Goal: Information Seeking & Learning: Learn about a topic

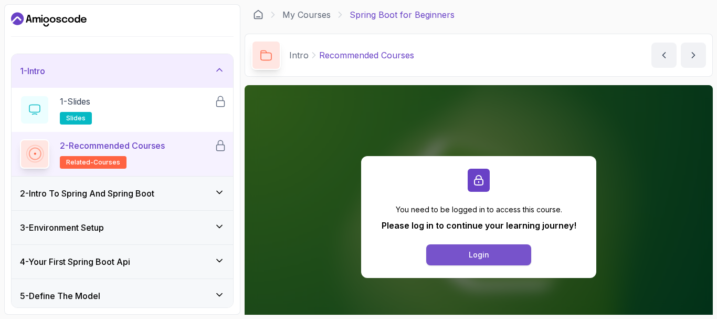
click at [470, 263] on button "Login" at bounding box center [478, 254] width 105 height 21
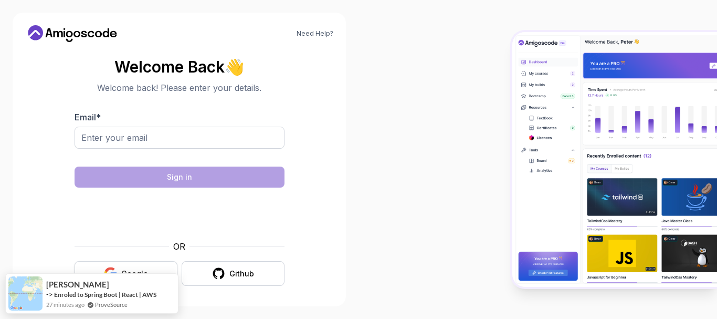
click at [141, 267] on button "Google" at bounding box center [126, 273] width 103 height 25
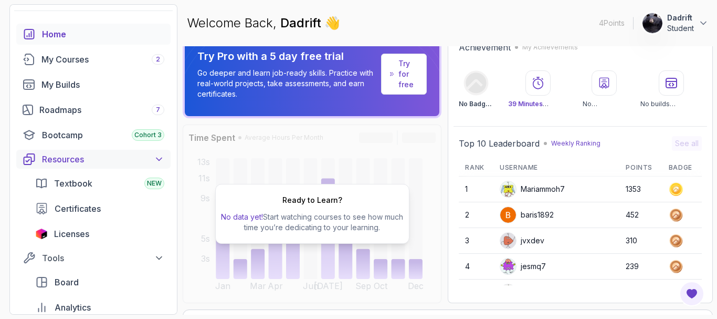
scroll to position [33, 0]
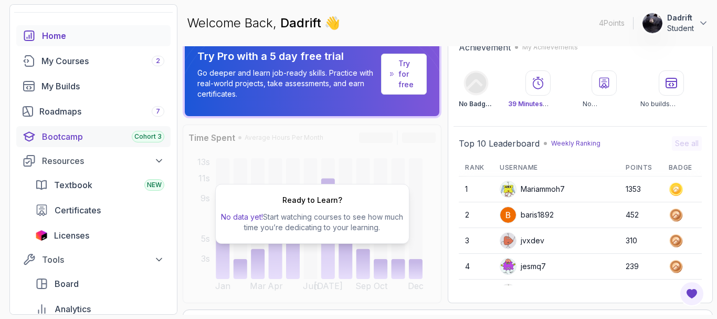
click at [54, 144] on link "Bootcamp Cohort 3" at bounding box center [93, 136] width 154 height 21
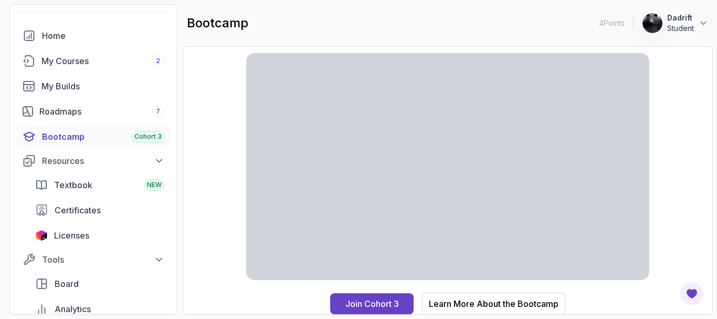
scroll to position [33, 0]
click at [92, 62] on div "My Courses 2" at bounding box center [102, 61] width 123 height 13
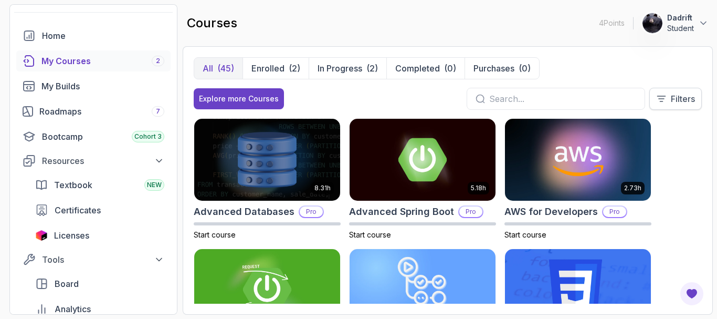
click at [659, 104] on button "Filters" at bounding box center [675, 99] width 52 height 22
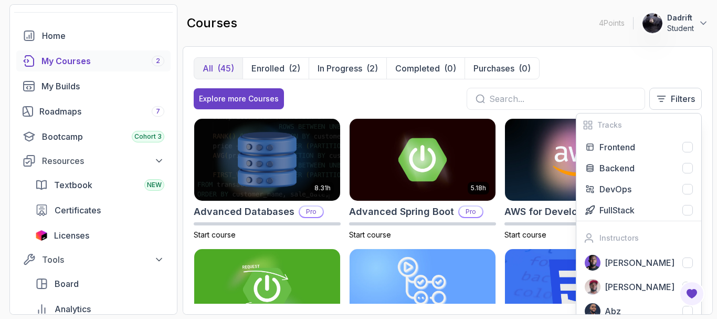
scroll to position [16, 0]
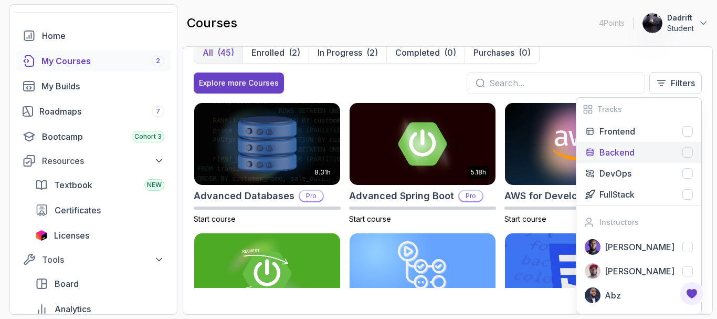
click at [624, 148] on p "Backend" at bounding box center [616, 152] width 35 height 13
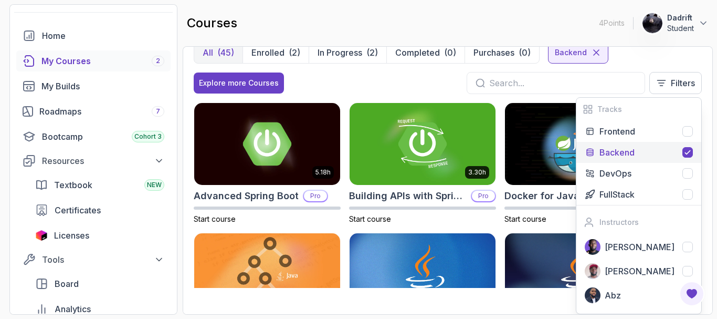
click at [431, 88] on div "Explore more Courses Filters Tracks Frontend Backend DevOps FullStack Instructo…" at bounding box center [448, 83] width 508 height 22
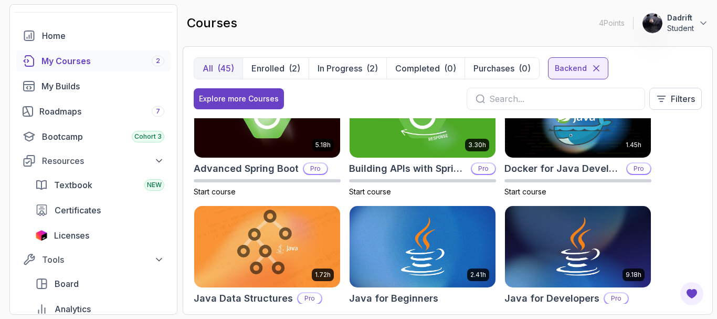
scroll to position [57, 0]
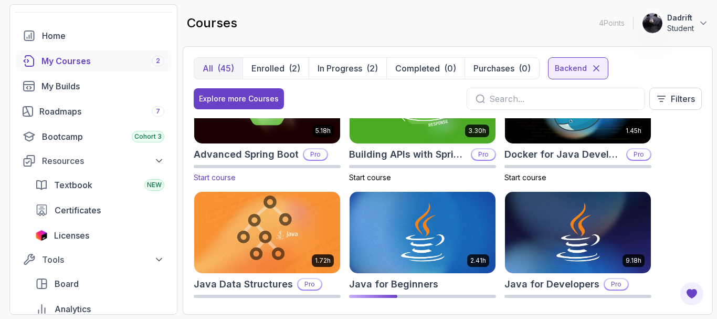
click at [289, 133] on img at bounding box center [266, 102] width 153 height 86
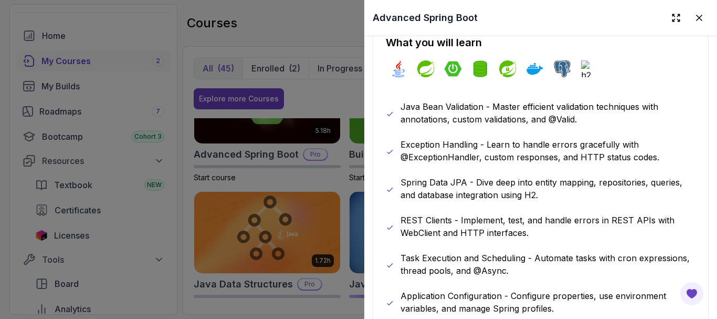
scroll to position [589, 0]
click at [217, 238] on div at bounding box center [358, 159] width 717 height 319
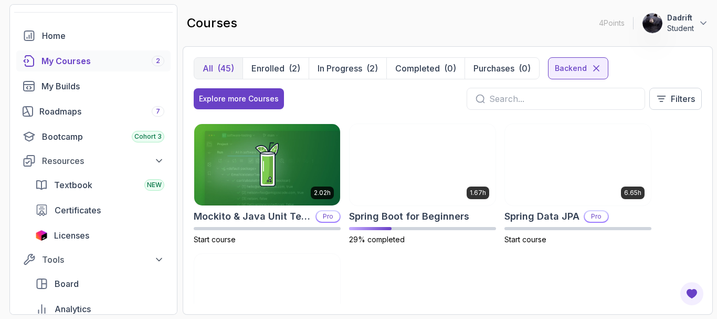
scroll to position [645, 0]
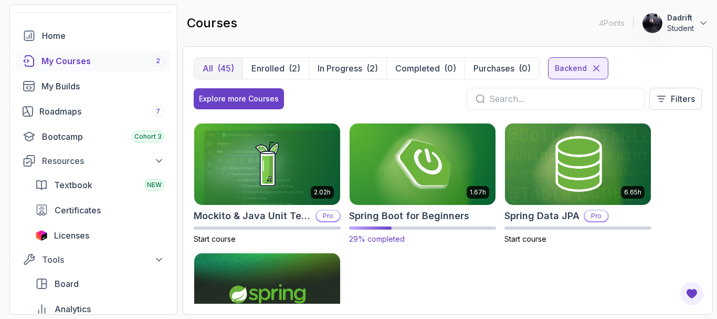
click at [390, 198] on img at bounding box center [422, 164] width 153 height 86
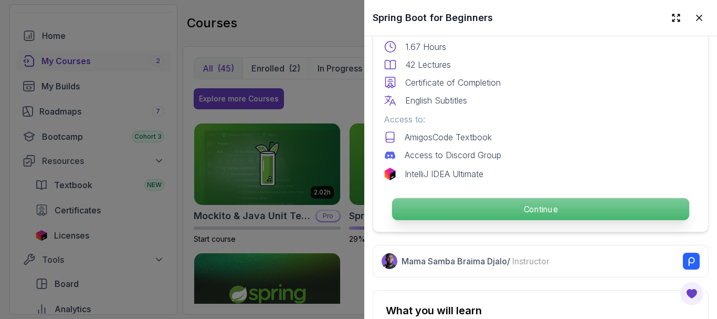
scroll to position [305, 0]
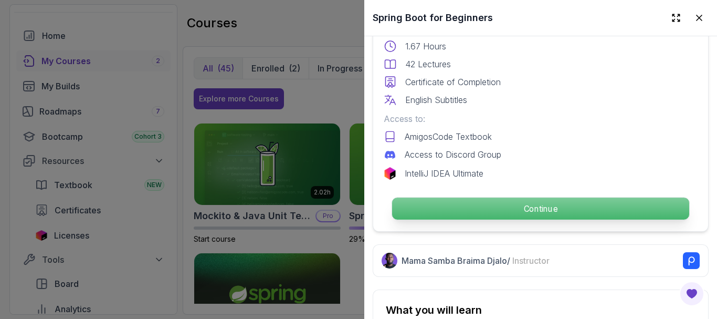
click at [479, 209] on p "Continue" at bounding box center [540, 208] width 297 height 22
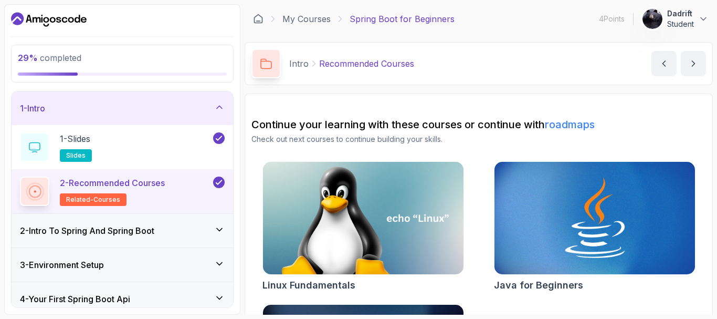
click at [122, 231] on h3 "2 - Intro To Spring And Spring Boot" at bounding box center [87, 230] width 134 height 13
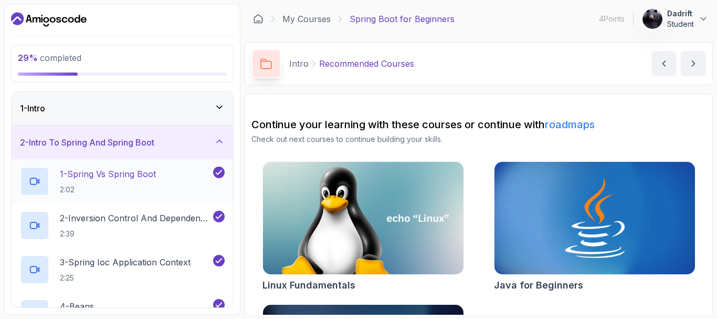
click at [185, 175] on div "1 - Spring Vs Spring Boot 2:02" at bounding box center [115, 180] width 191 height 29
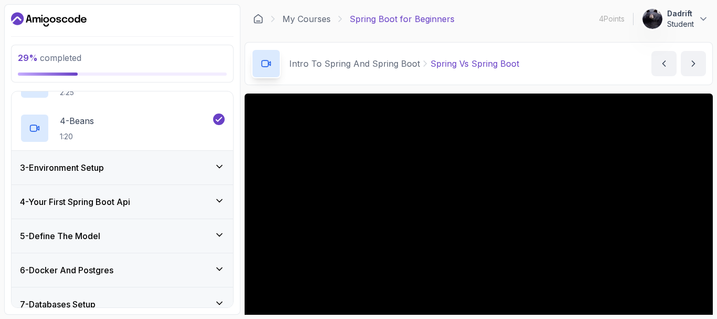
scroll to position [115, 0]
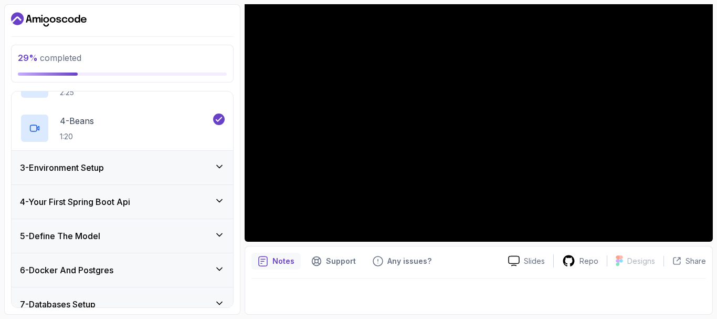
click at [137, 164] on div "3 - Environment Setup" at bounding box center [122, 167] width 205 height 13
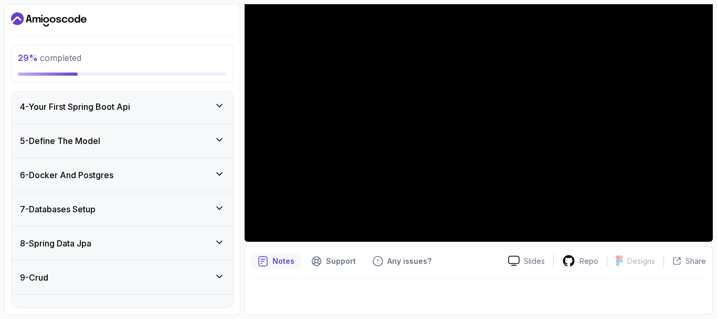
scroll to position [237, 0]
